Goal: Check status: Check status

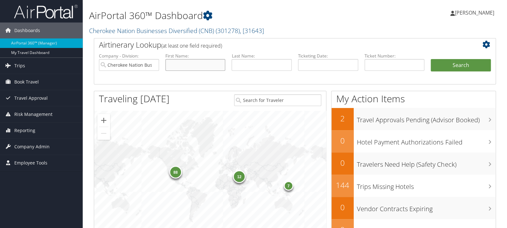
click at [202, 64] on input "text" at bounding box center [195, 65] width 60 height 12
type input "denise"
type input "williams"
click at [430, 59] on button "Search" at bounding box center [460, 65] width 60 height 13
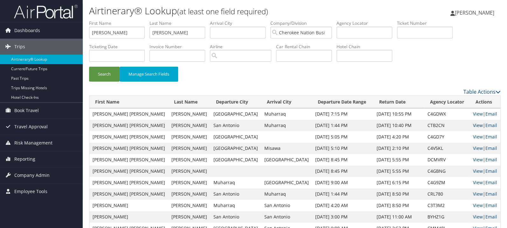
click at [473, 125] on link "View" at bounding box center [478, 125] width 10 height 6
click at [473, 138] on link "View" at bounding box center [478, 137] width 10 height 6
click at [473, 114] on link "View" at bounding box center [478, 114] width 10 height 6
click at [473, 126] on link "View" at bounding box center [478, 125] width 10 height 6
click at [473, 160] on link "View" at bounding box center [478, 160] width 10 height 6
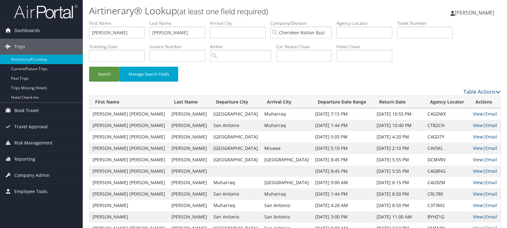
click at [473, 183] on link "View" at bounding box center [478, 183] width 10 height 6
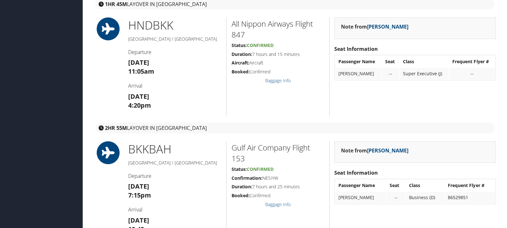
scroll to position [1982, 0]
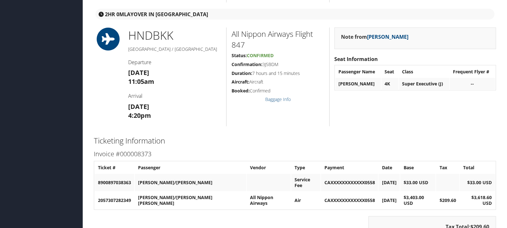
scroll to position [438, 0]
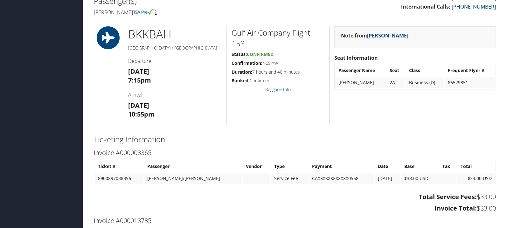
scroll to position [168, 0]
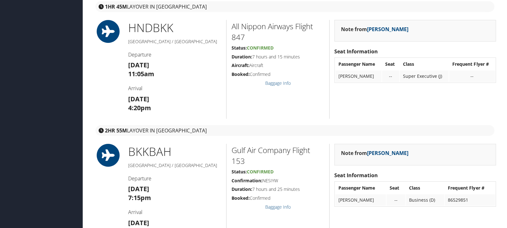
scroll to position [1982, 0]
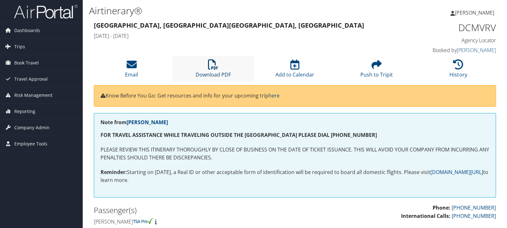
click at [213, 63] on icon at bounding box center [213, 64] width 10 height 10
click at [222, 69] on li "Download PDF" at bounding box center [213, 69] width 82 height 26
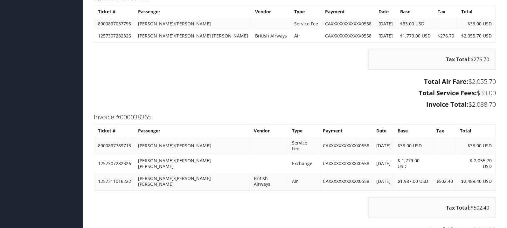
scroll to position [573, 0]
